Goal: Task Accomplishment & Management: Complete application form

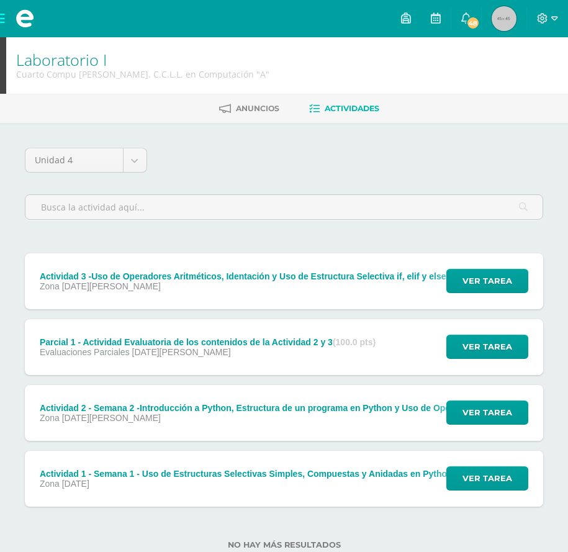
scroll to position [37, 0]
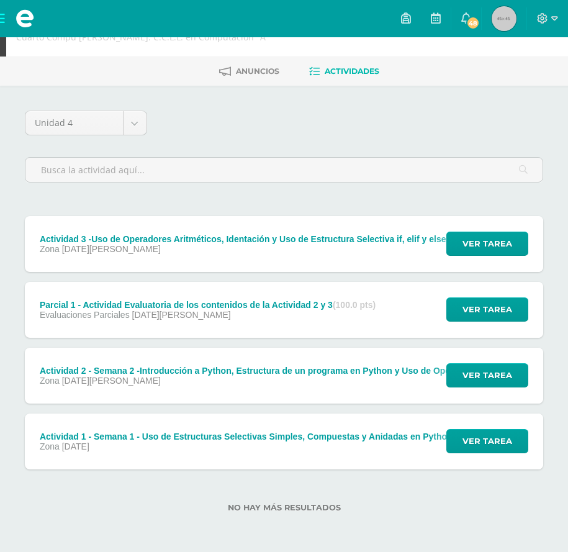
click at [2, 20] on span at bounding box center [25, 18] width 50 height 37
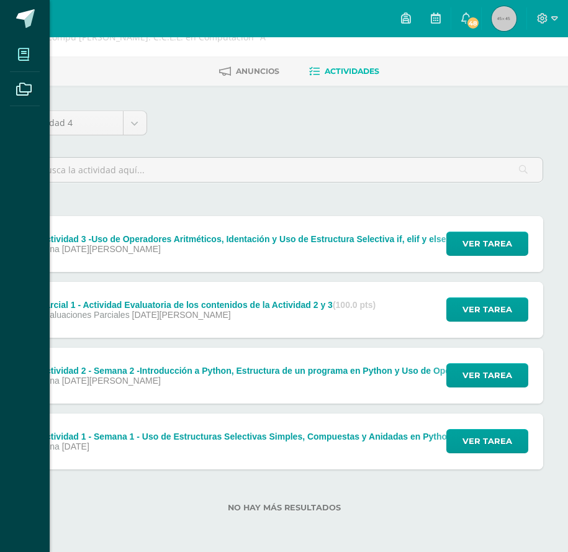
click at [21, 55] on icon at bounding box center [23, 54] width 11 height 12
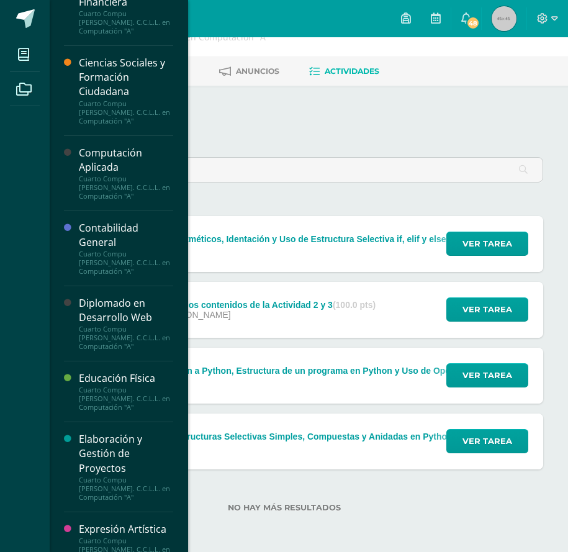
scroll to position [12, 0]
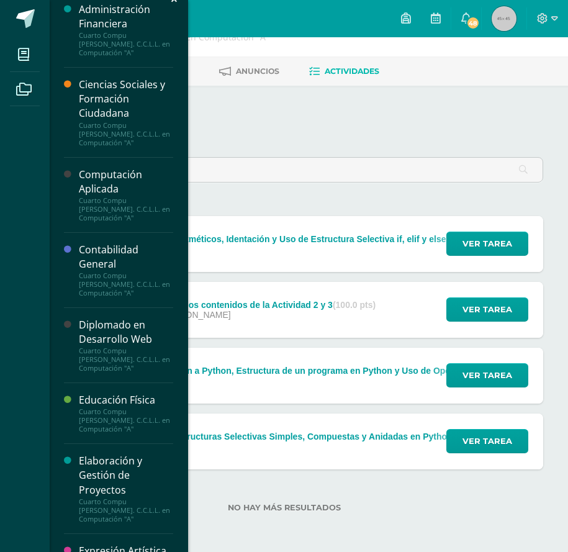
click at [114, 341] on div "Diplomado en Desarrollo Web" at bounding box center [126, 332] width 94 height 29
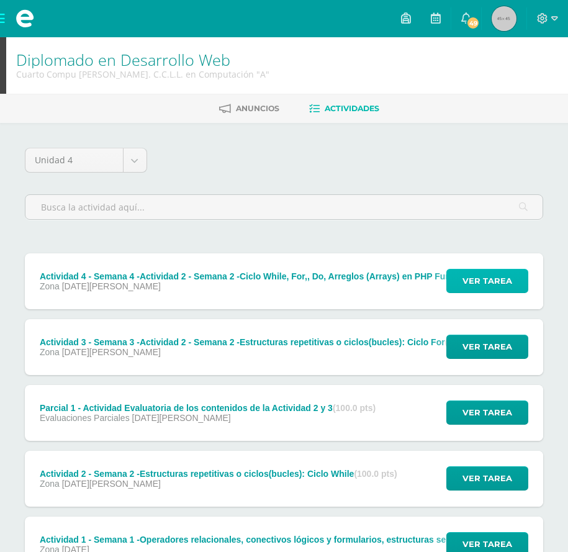
click at [464, 290] on span "Ver tarea" at bounding box center [487, 280] width 50 height 23
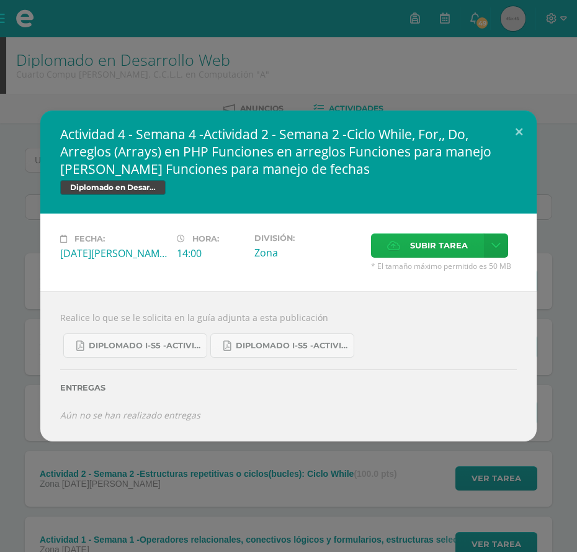
click at [387, 250] on label "Subir tarea" at bounding box center [427, 245] width 113 height 24
click at [0, 0] on input "Subir tarea" at bounding box center [0, 0] width 0 height 0
